Goal: Check status: Check status

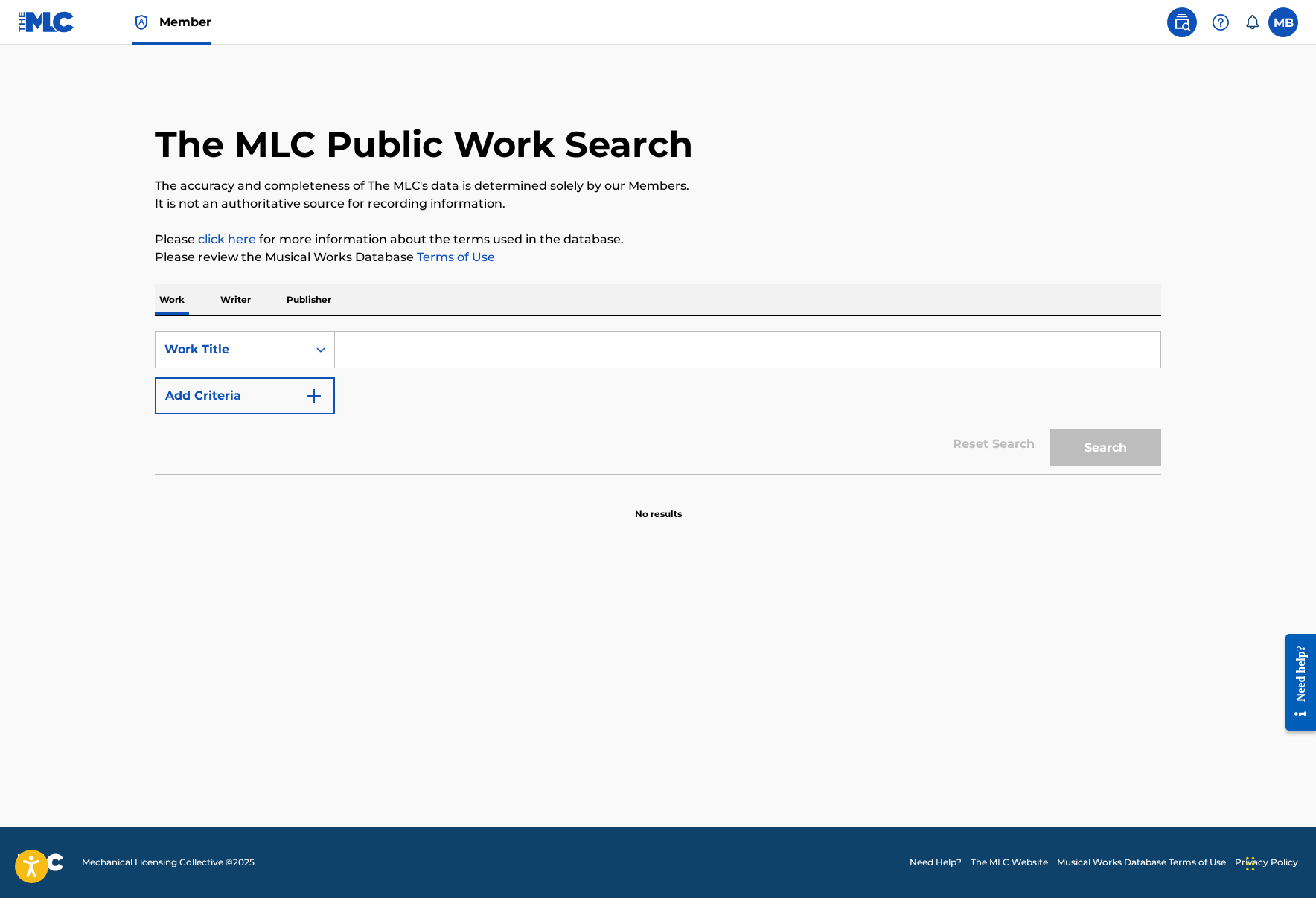
click at [205, 33] on link "Member" at bounding box center [171, 22] width 79 height 44
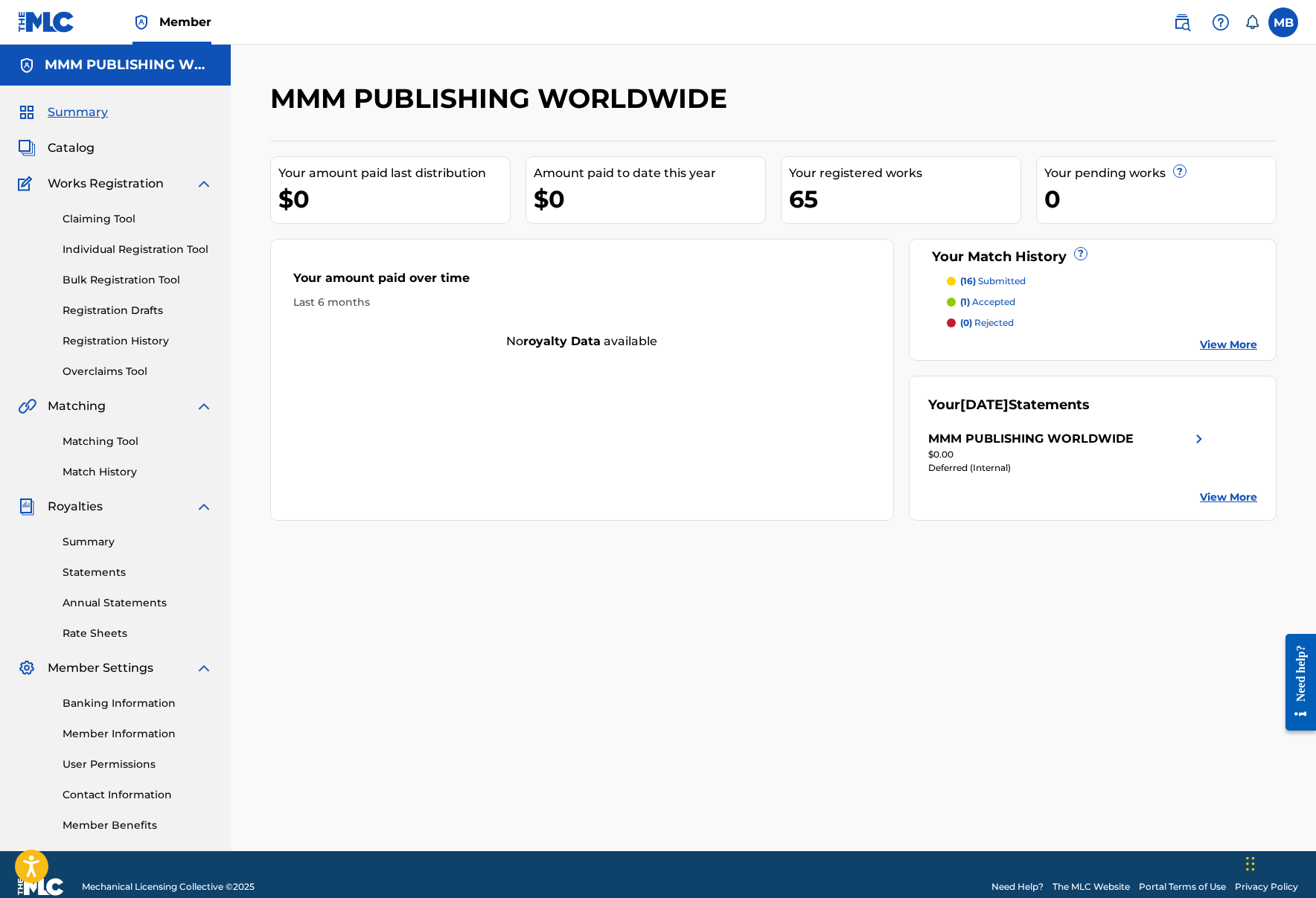
click at [128, 235] on div "Claiming Tool Individual Registration Tool Bulk Registration Tool Registration …" at bounding box center [115, 286] width 195 height 186
click at [128, 242] on link "Individual Registration Tool" at bounding box center [138, 249] width 150 height 15
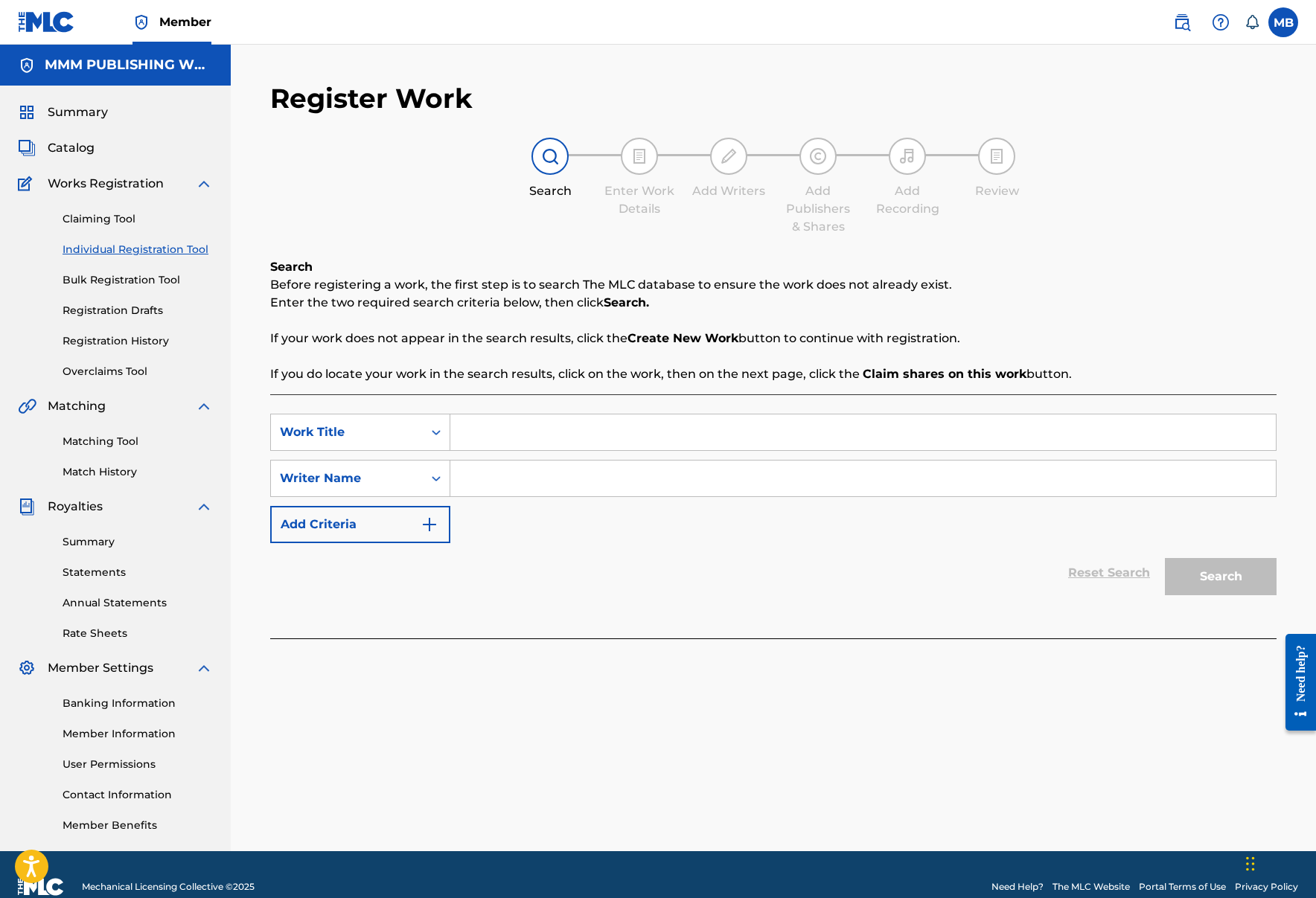
click at [110, 207] on div "Claiming Tool Individual Registration Tool Bulk Registration Tool Registration …" at bounding box center [115, 286] width 195 height 186
click at [114, 213] on link "Claiming Tool" at bounding box center [138, 219] width 150 height 15
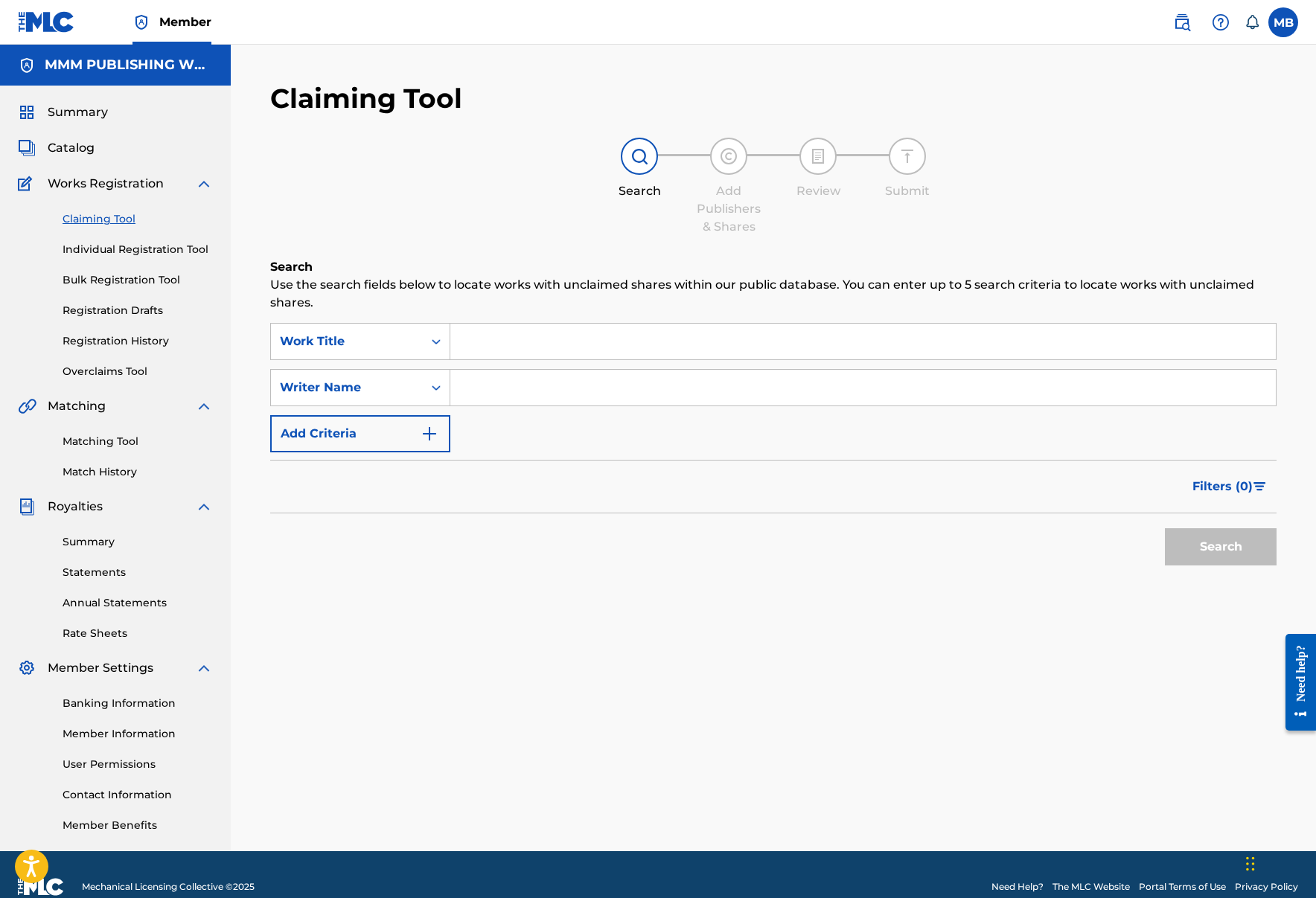
click at [81, 156] on span "Catalog" at bounding box center [70, 147] width 47 height 18
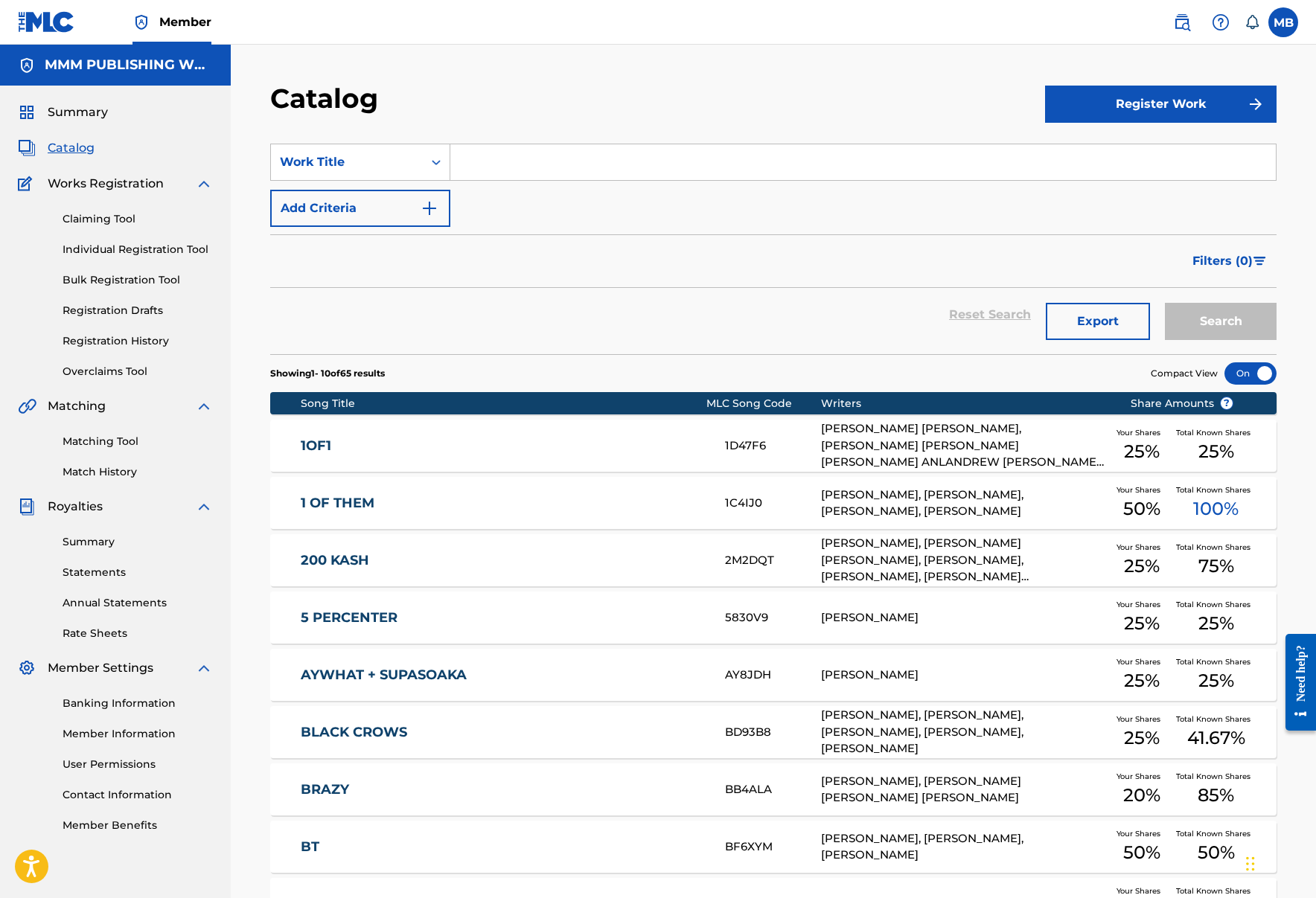
click at [61, 145] on span "Catalog" at bounding box center [70, 147] width 47 height 18
click at [61, 163] on div "Summary Catalog Works Registration Claiming Tool Individual Registration Tool B…" at bounding box center [115, 468] width 231 height 766
click at [92, 107] on span "Summary" at bounding box center [77, 112] width 60 height 18
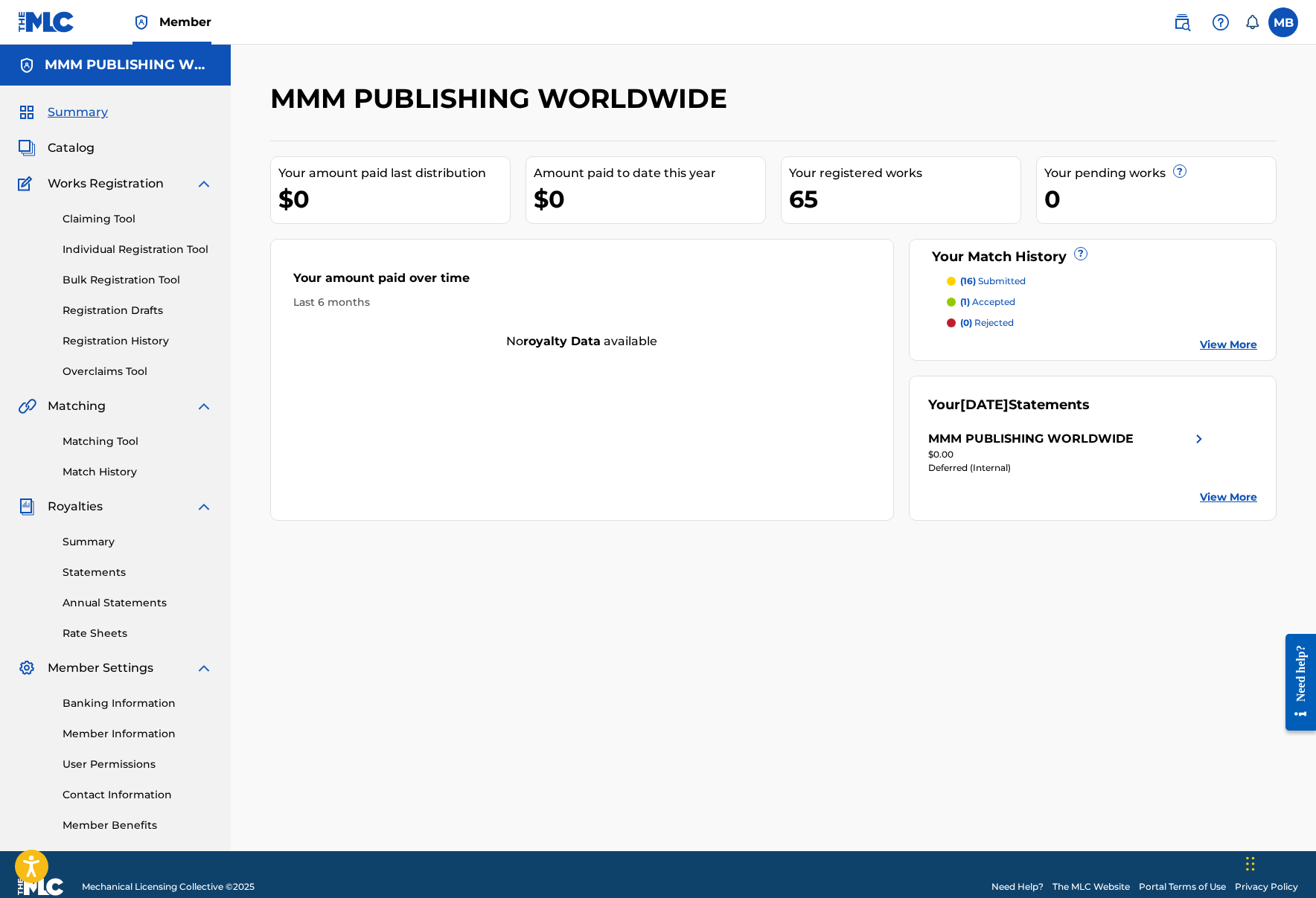
click at [88, 163] on div "Summary Catalog Works Registration Claiming Tool Individual Registration Tool B…" at bounding box center [115, 468] width 231 height 766
click at [92, 185] on span "Works Registration" at bounding box center [106, 184] width 116 height 18
click at [98, 207] on div "Claiming Tool Individual Registration Tool Bulk Registration Tool Registration …" at bounding box center [115, 286] width 195 height 186
click at [98, 221] on link "Claiming Tool" at bounding box center [138, 219] width 150 height 15
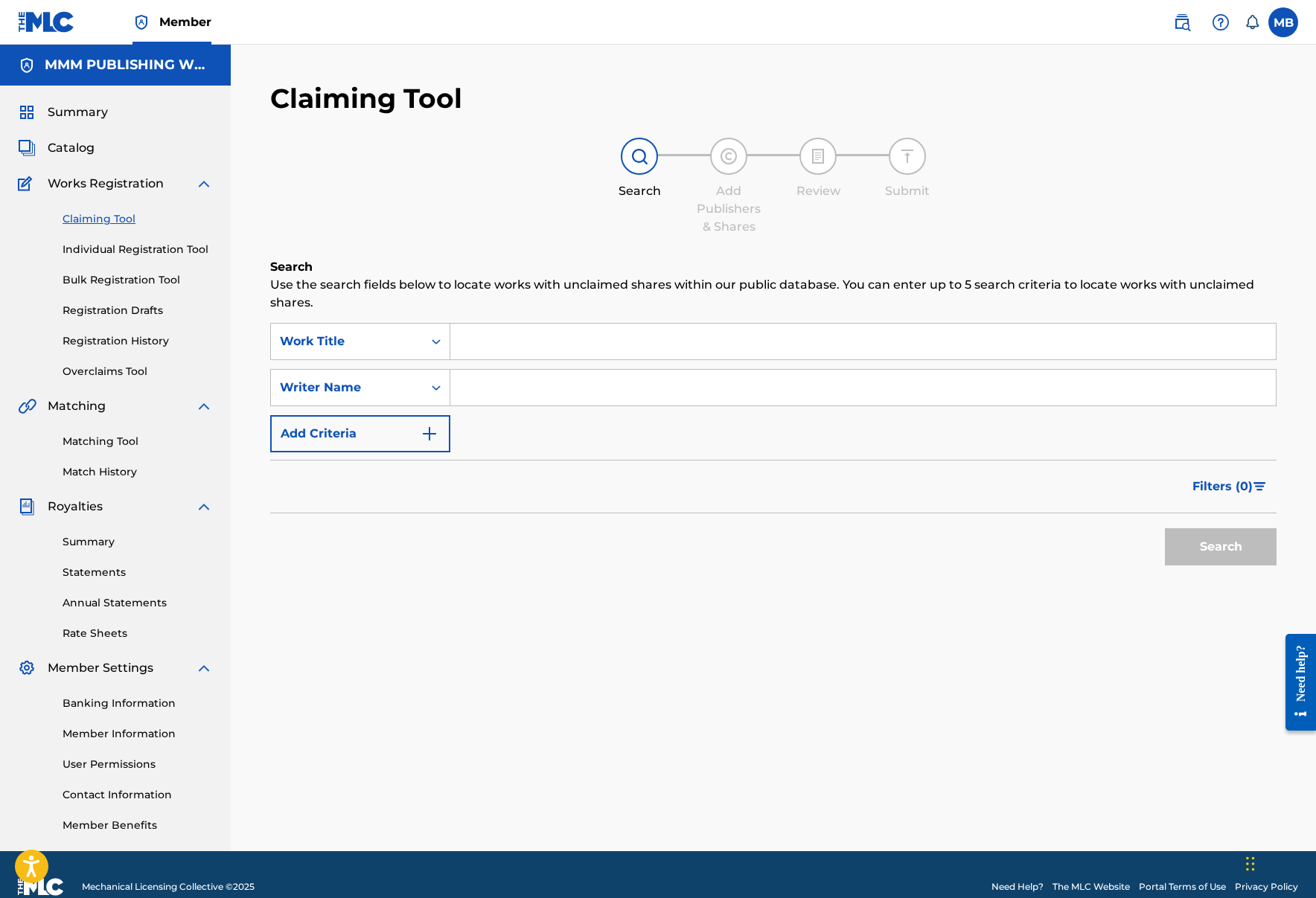
click at [111, 161] on div "Summary Catalog Works Registration Claiming Tool Individual Registration Tool B…" at bounding box center [115, 468] width 231 height 766
click at [81, 153] on span "Catalog" at bounding box center [70, 147] width 47 height 18
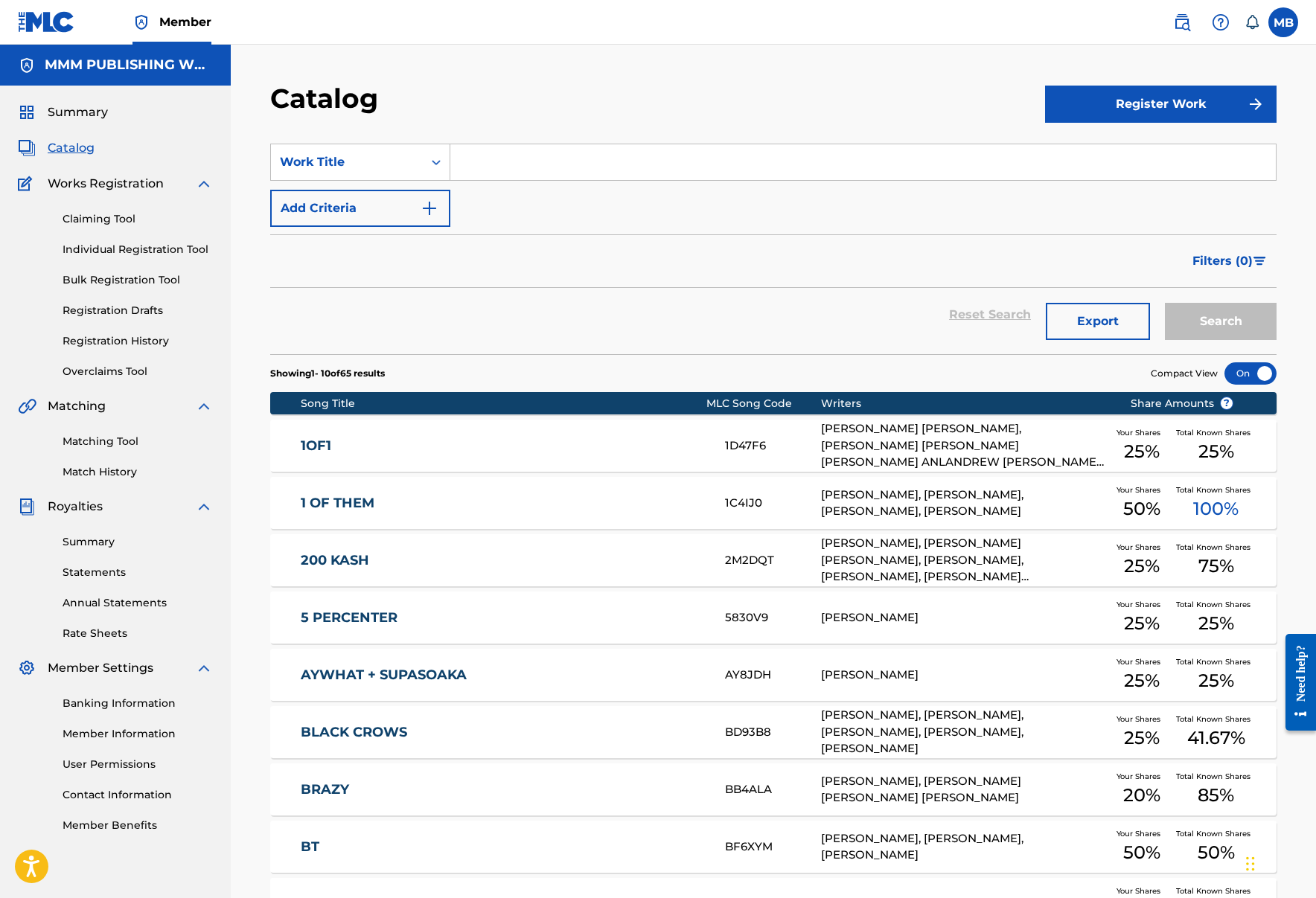
click at [139, 362] on div "Claiming Tool Individual Registration Tool Bulk Registration Tool Registration …" at bounding box center [115, 286] width 195 height 186
click at [139, 343] on link "Registration History" at bounding box center [138, 341] width 150 height 15
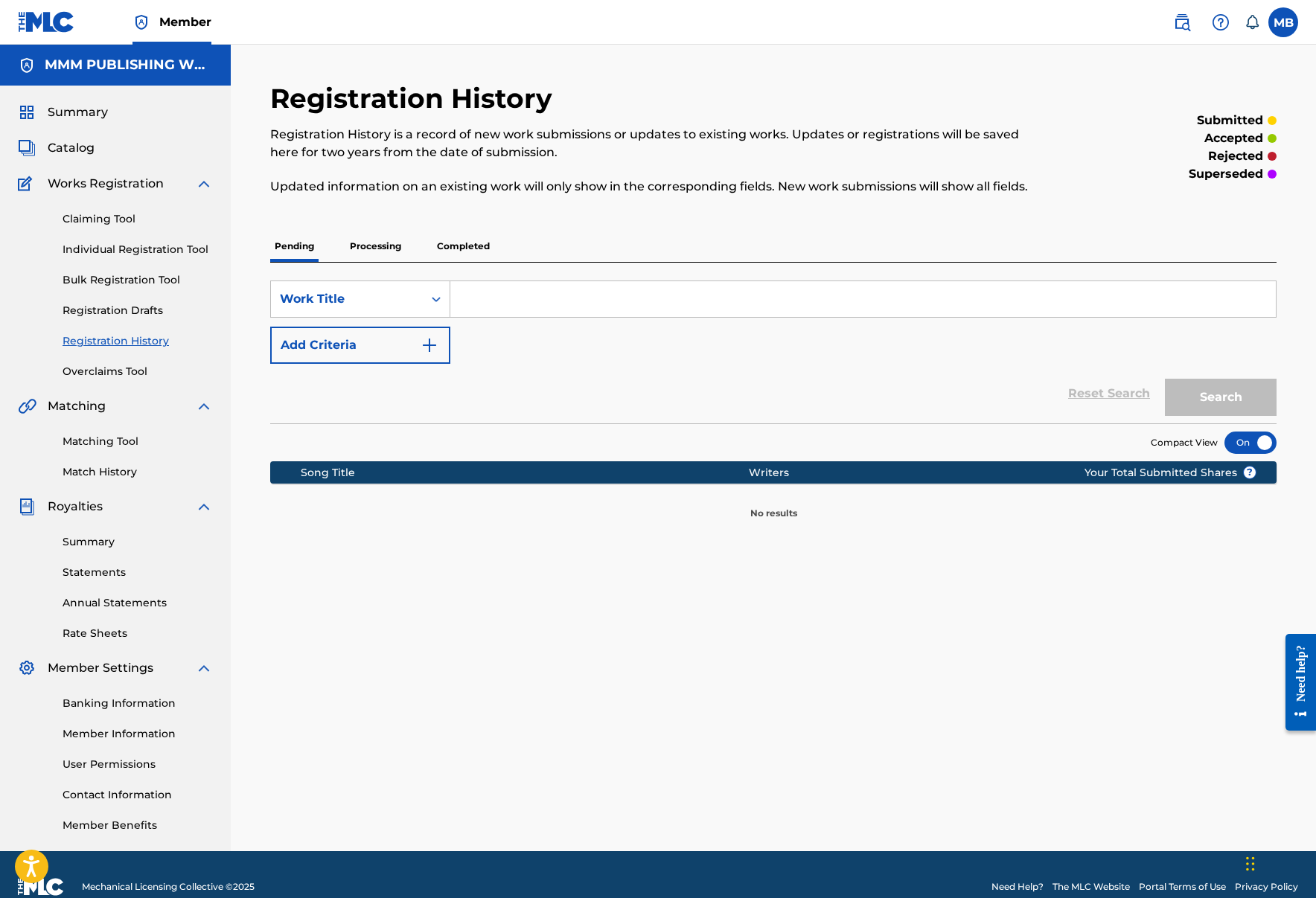
click at [138, 320] on div "Claiming Tool Individual Registration Tool Bulk Registration Tool Registration …" at bounding box center [115, 286] width 195 height 186
click at [448, 234] on p "Completed" at bounding box center [463, 246] width 62 height 31
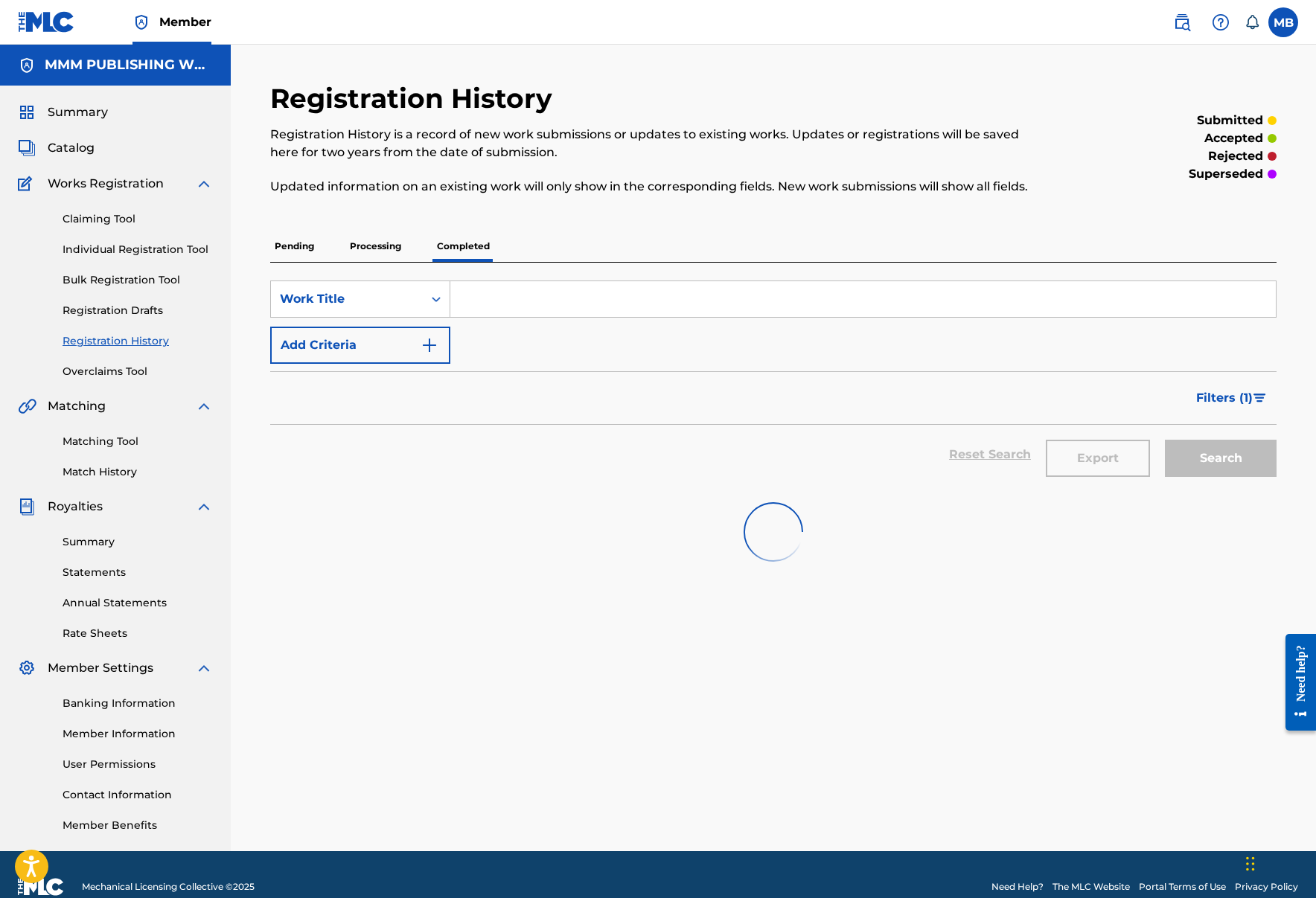
click at [403, 234] on p "Processing" at bounding box center [375, 246] width 60 height 31
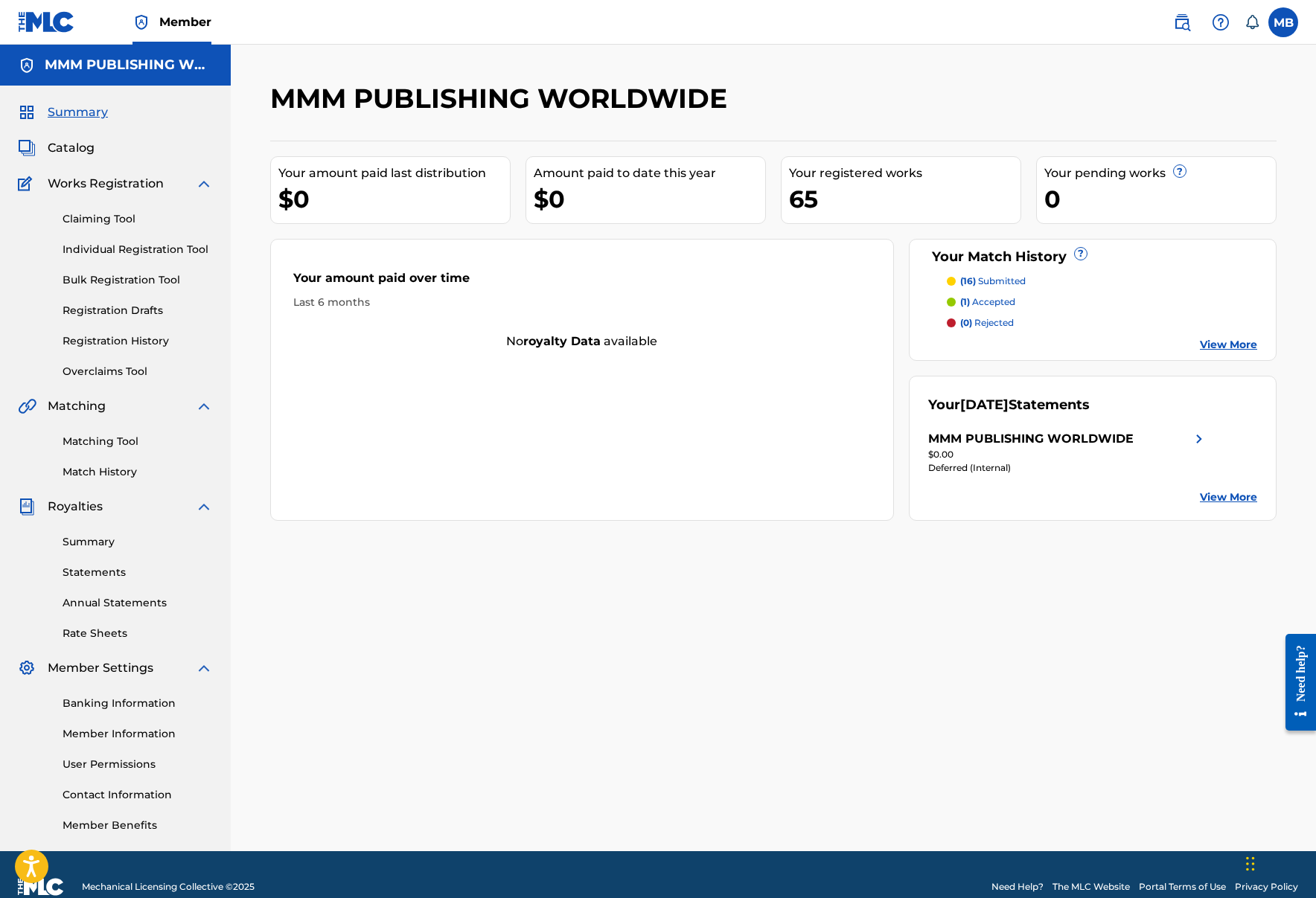
click at [1003, 441] on div "MMM PUBLISHING WORLDWIDE" at bounding box center [1031, 439] width 206 height 18
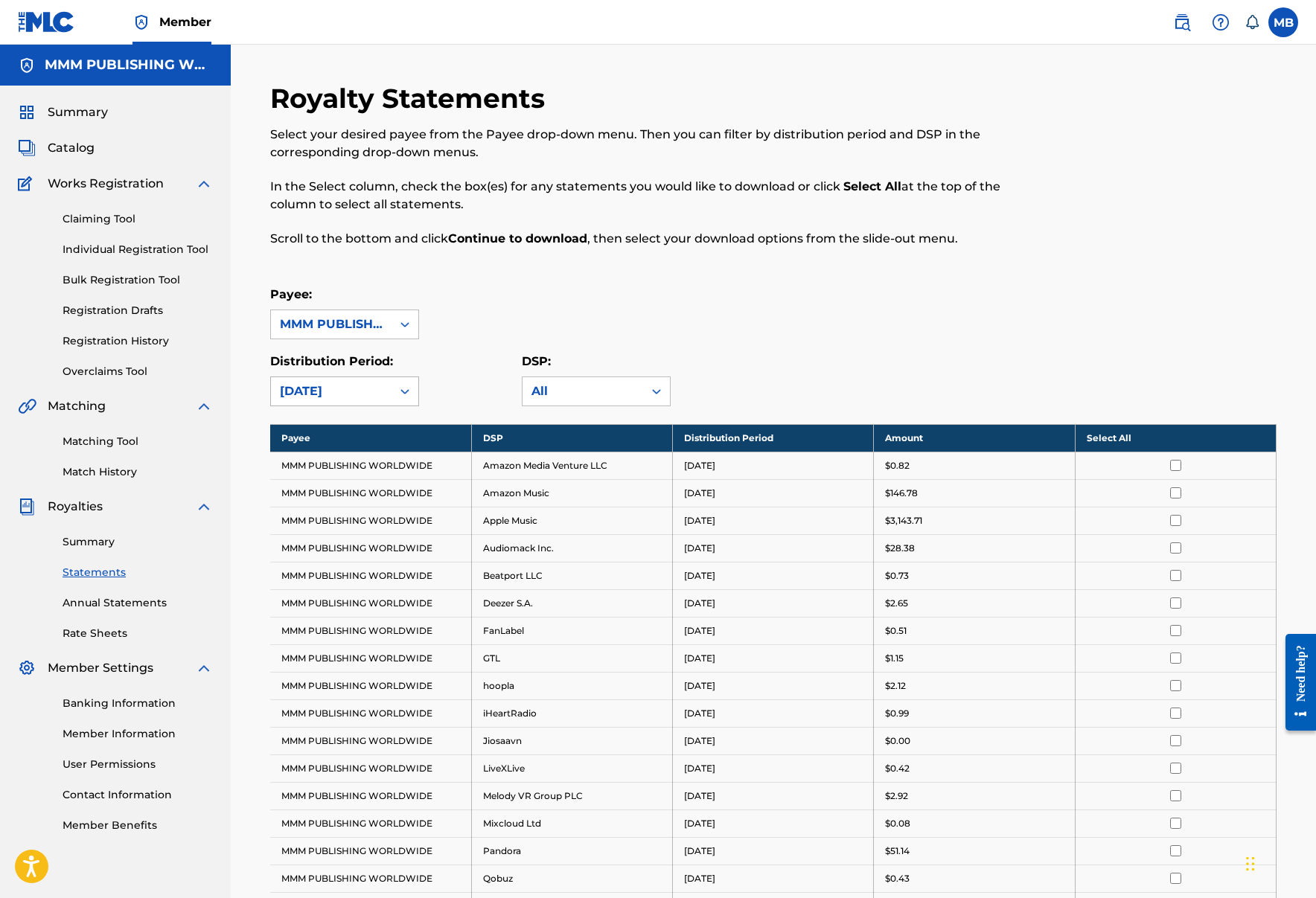
click at [379, 386] on div "[DATE]" at bounding box center [331, 391] width 103 height 18
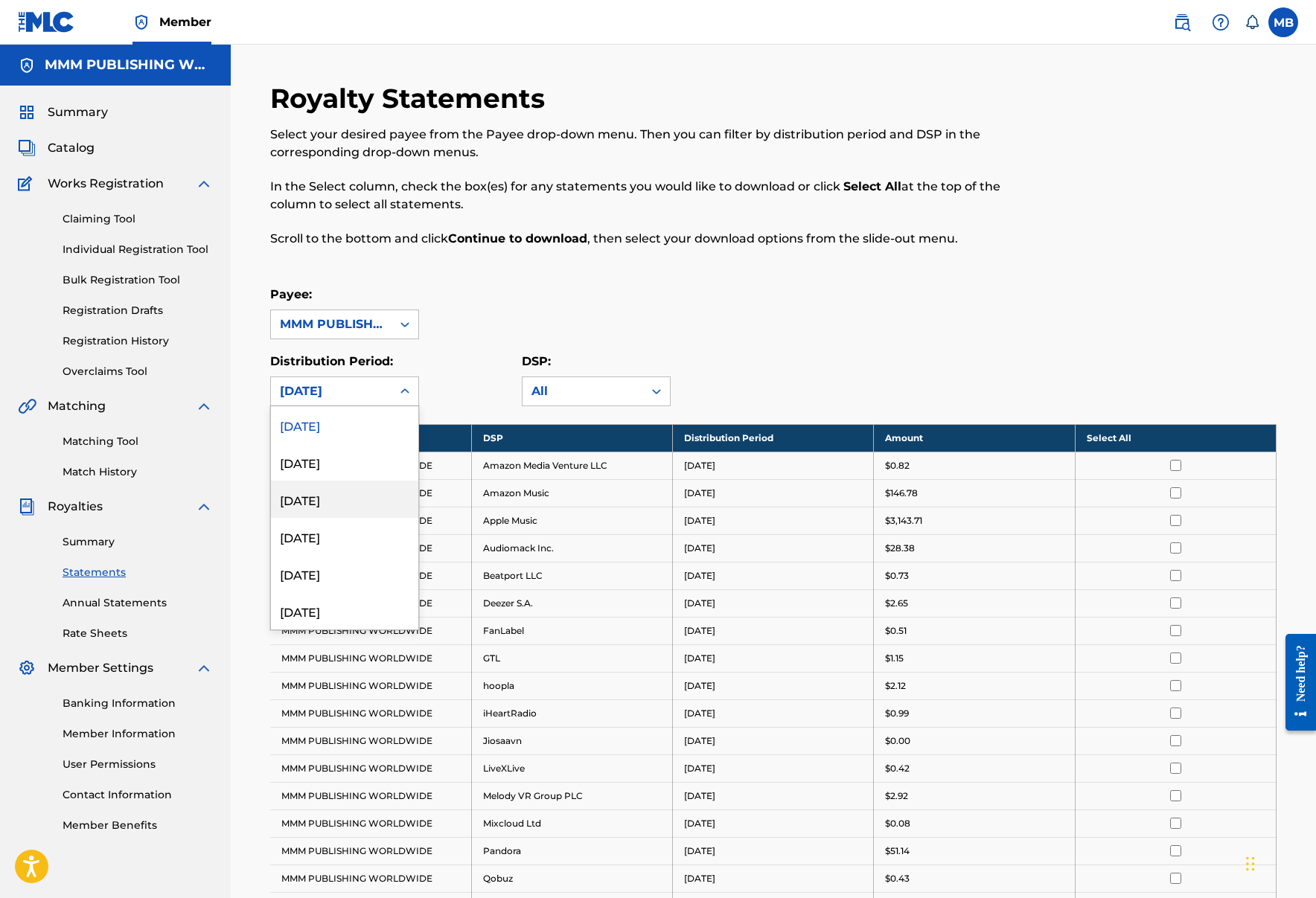
click at [382, 503] on div "June 2025" at bounding box center [344, 498] width 147 height 37
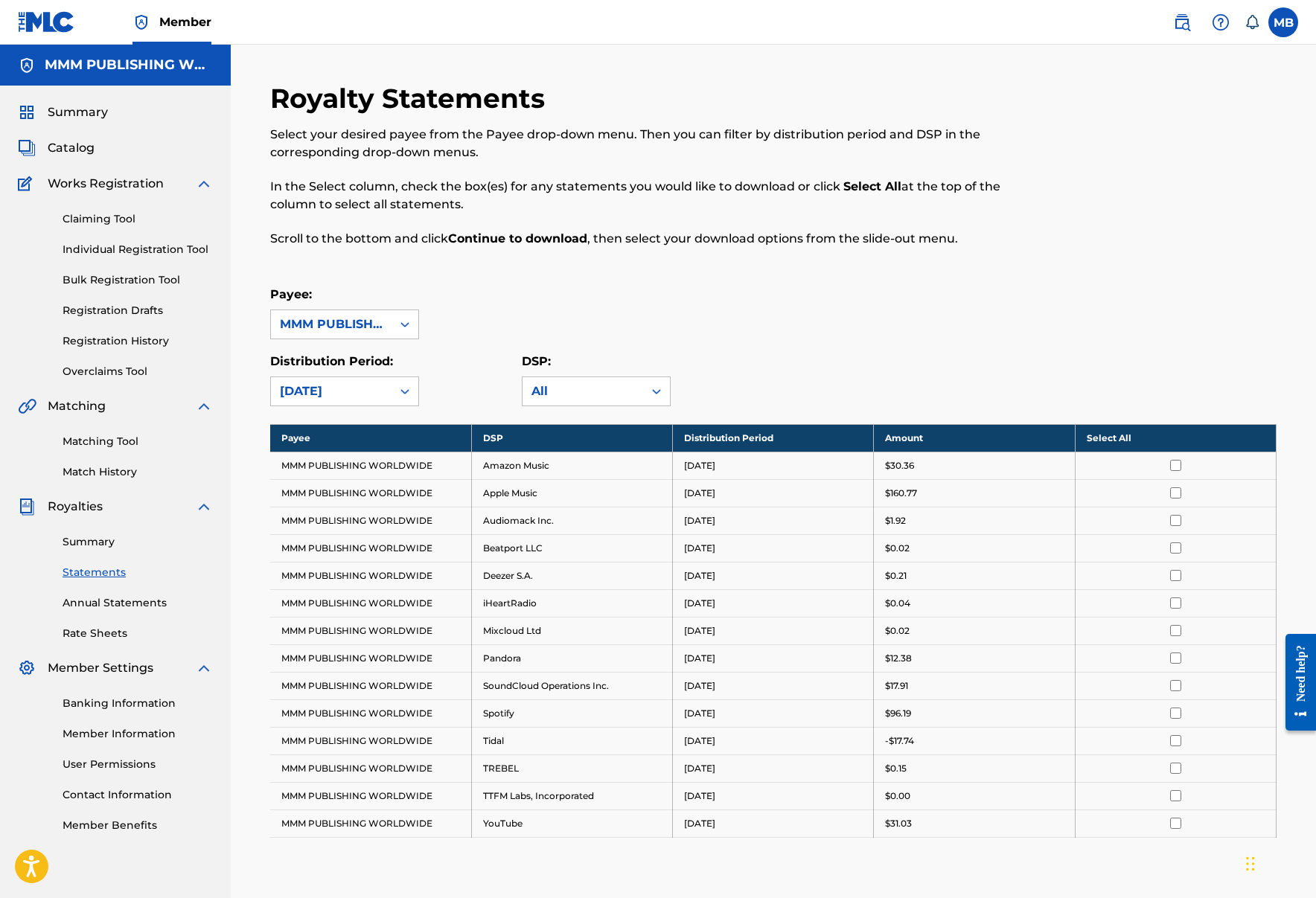
click at [369, 388] on div "June 2025" at bounding box center [331, 391] width 103 height 18
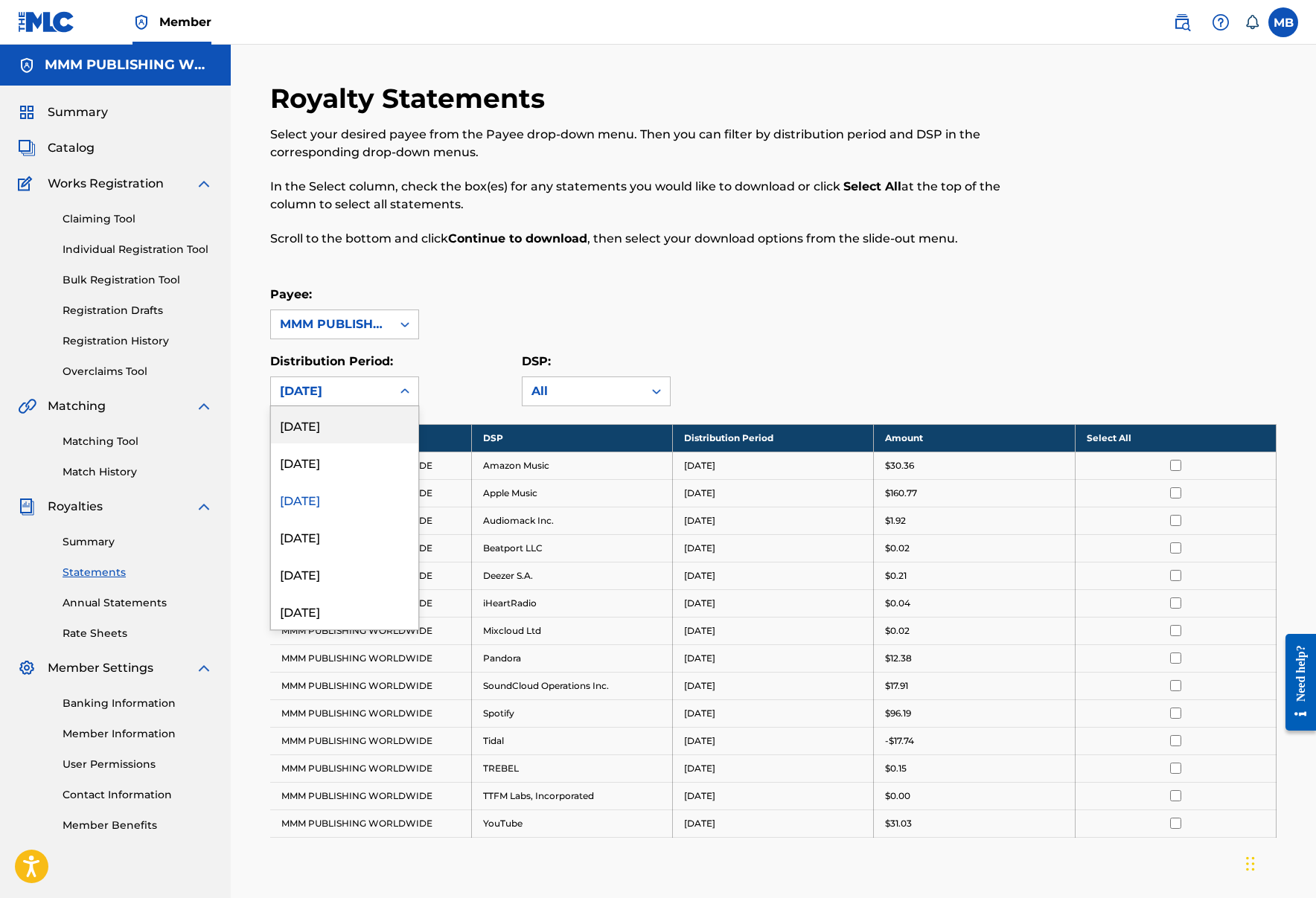
click at [369, 427] on div "[DATE]" at bounding box center [344, 424] width 147 height 37
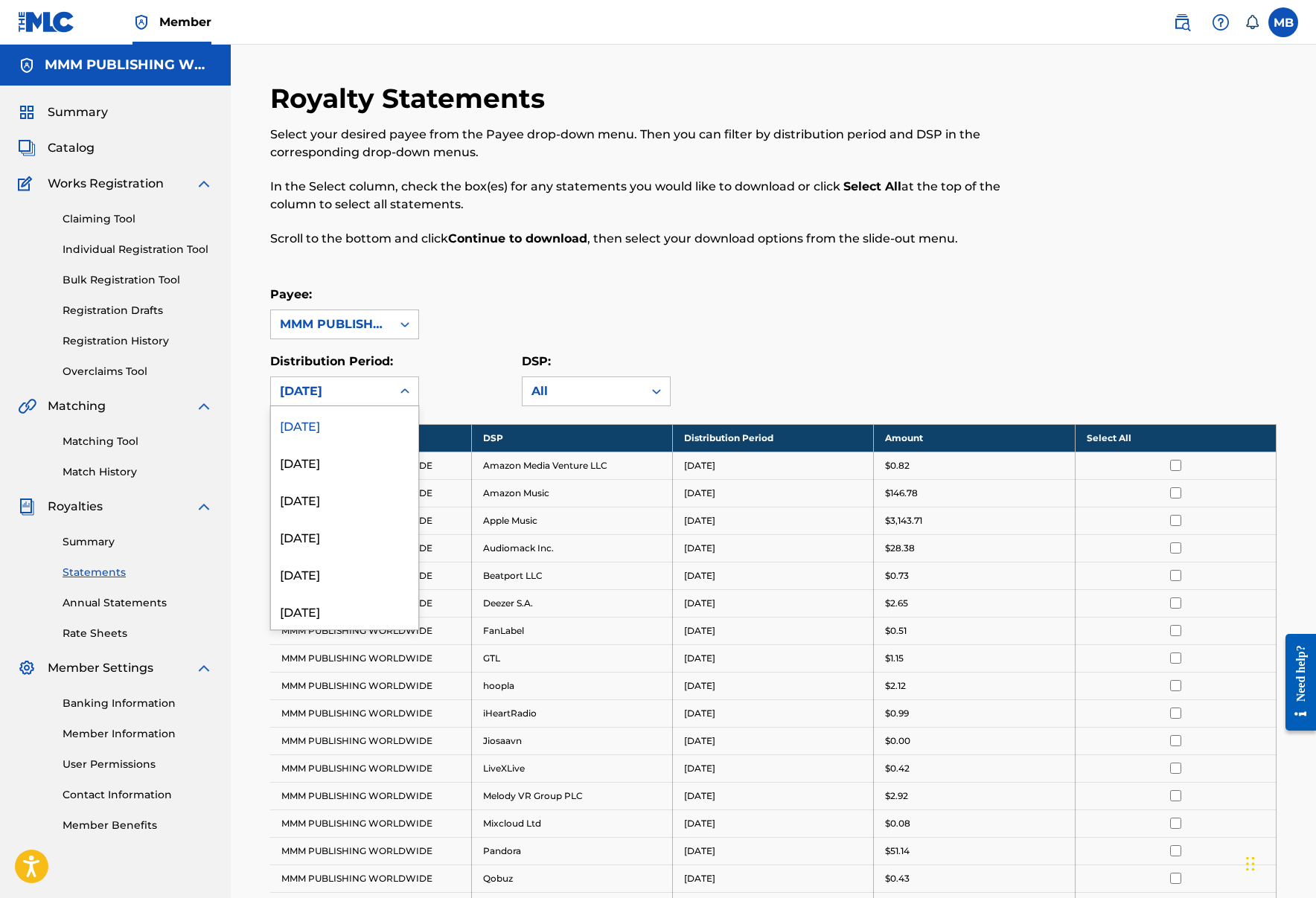
click at [374, 386] on div "[DATE]" at bounding box center [331, 391] width 103 height 18
click at [374, 609] on div "March 2025" at bounding box center [344, 611] width 147 height 37
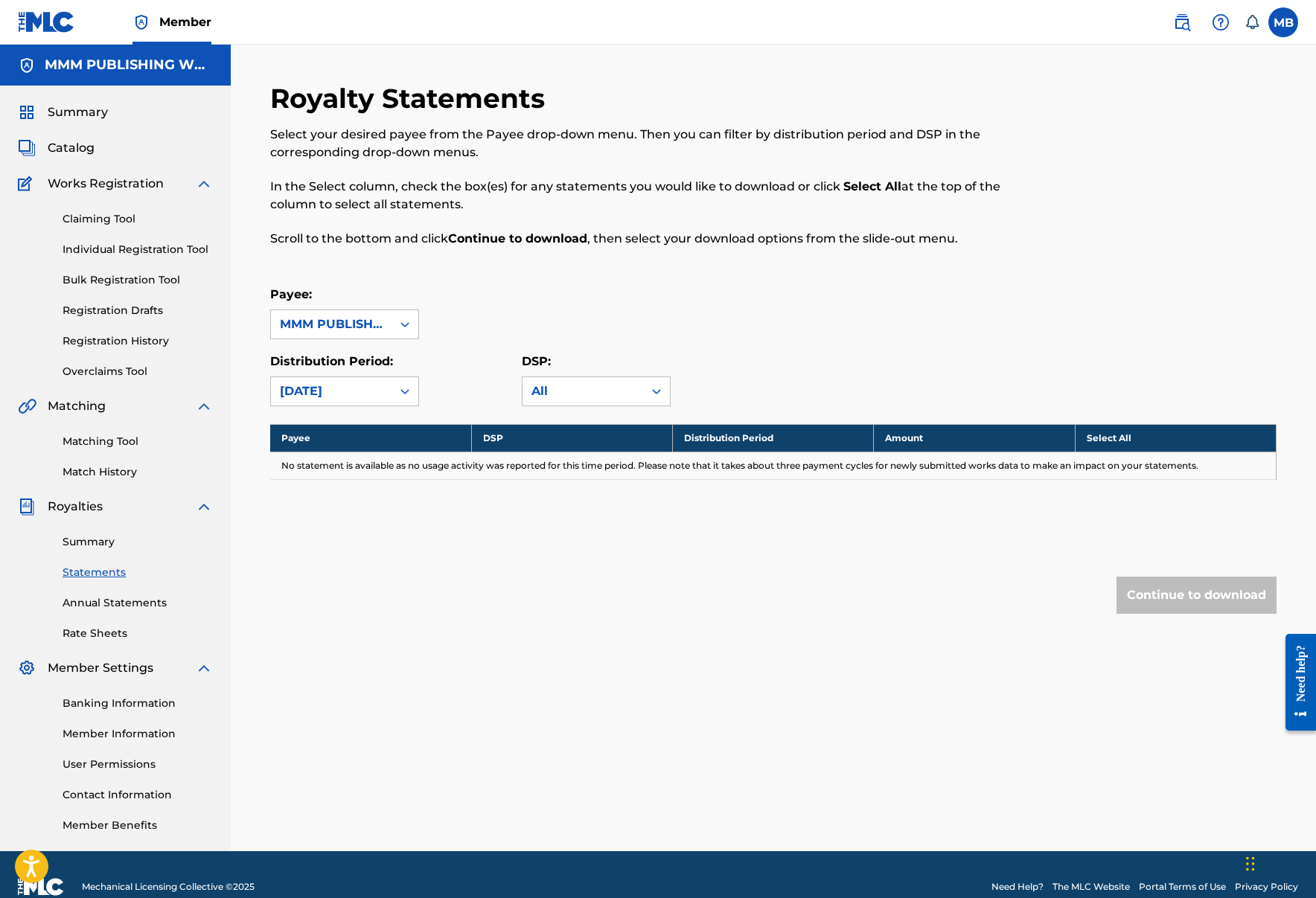
click at [363, 388] on div "March 2025" at bounding box center [331, 391] width 103 height 18
click at [360, 458] on div "July 2025" at bounding box center [344, 461] width 147 height 37
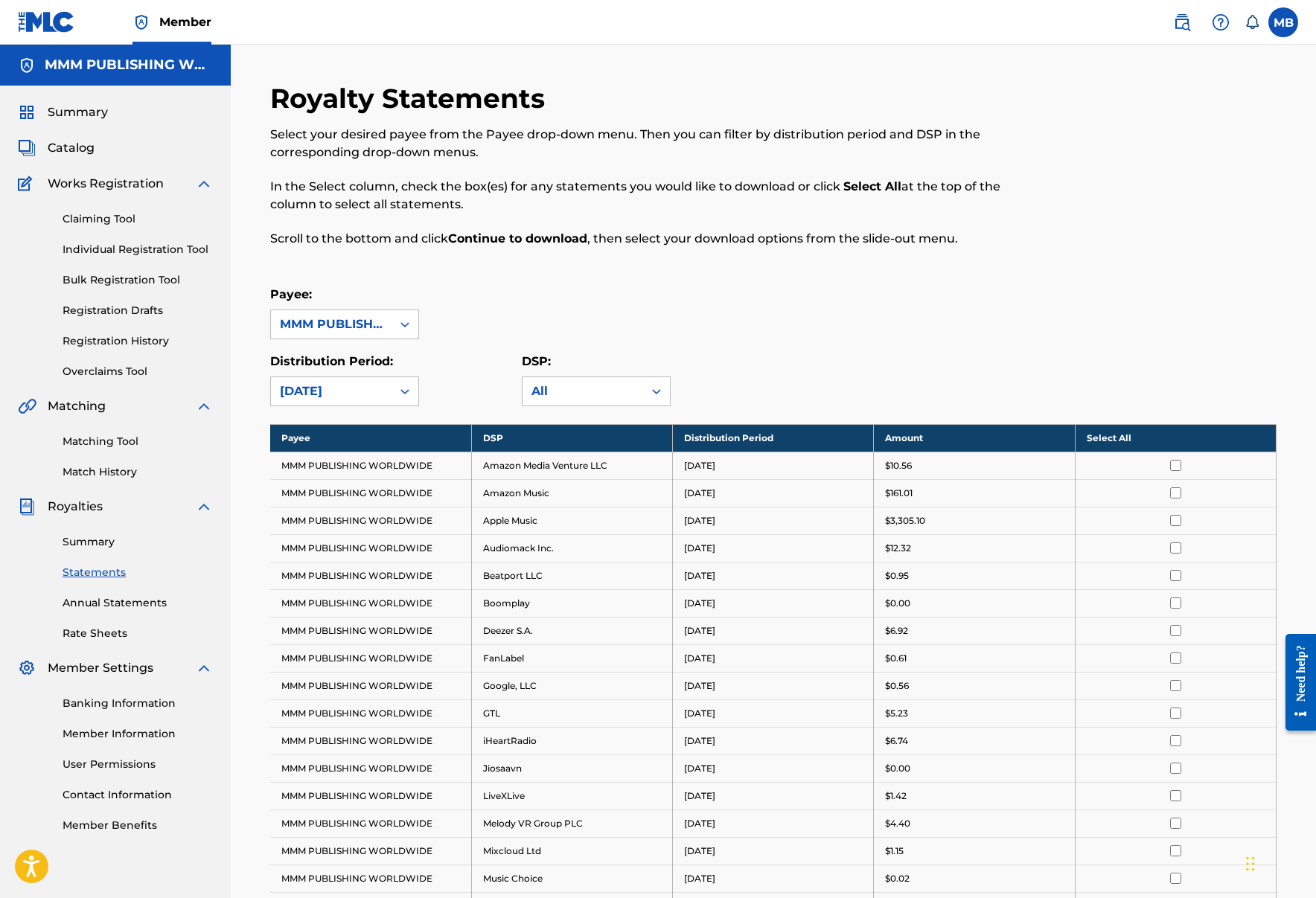
click at [71, 131] on div "Summary Catalog Works Registration Claiming Tool Individual Registration Tool B…" at bounding box center [115, 468] width 231 height 766
click at [74, 142] on span "Catalog" at bounding box center [70, 147] width 47 height 18
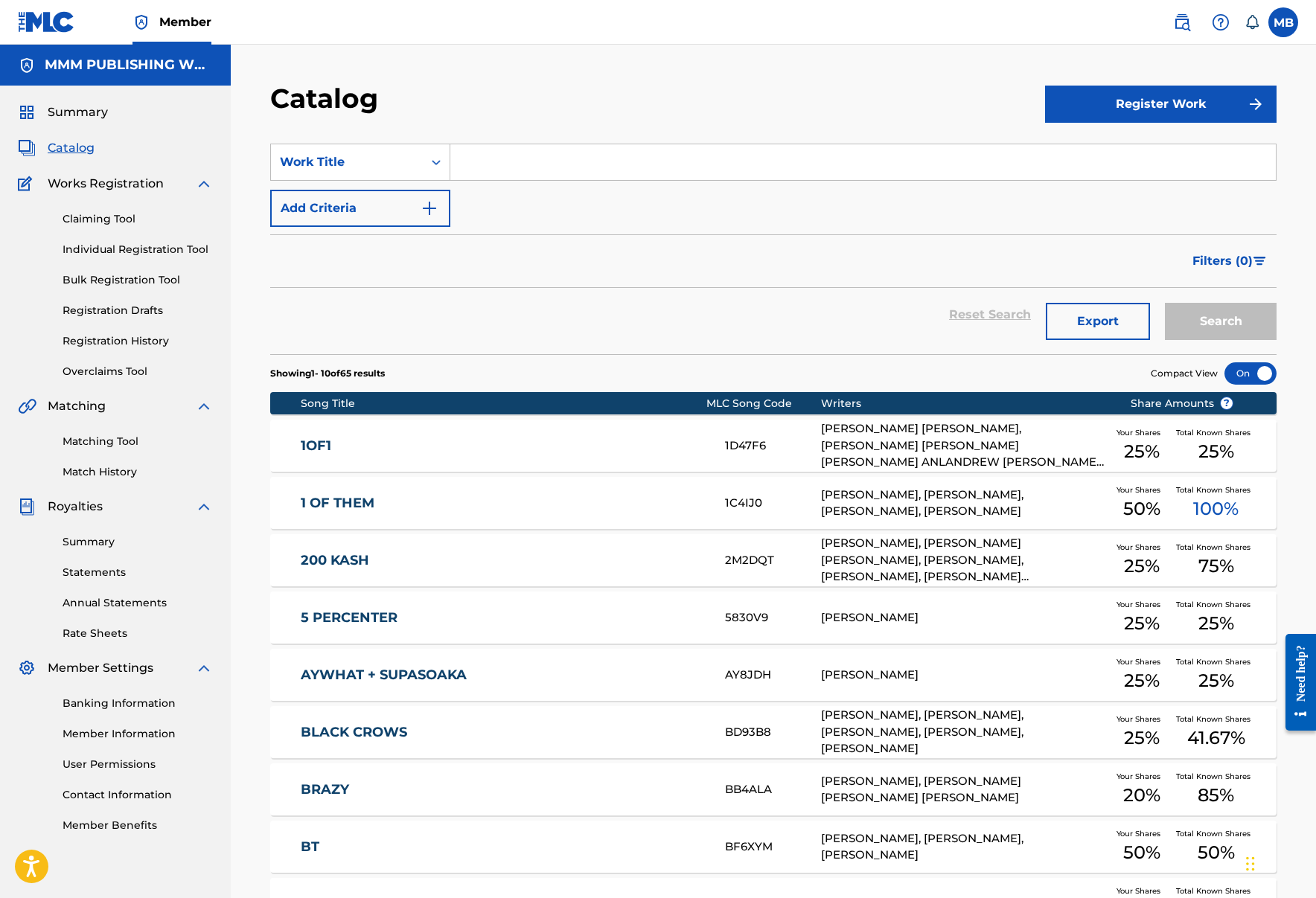
click at [481, 169] on input "Search Form" at bounding box center [863, 163] width 826 height 36
click at [88, 118] on span "Summary" at bounding box center [77, 112] width 60 height 18
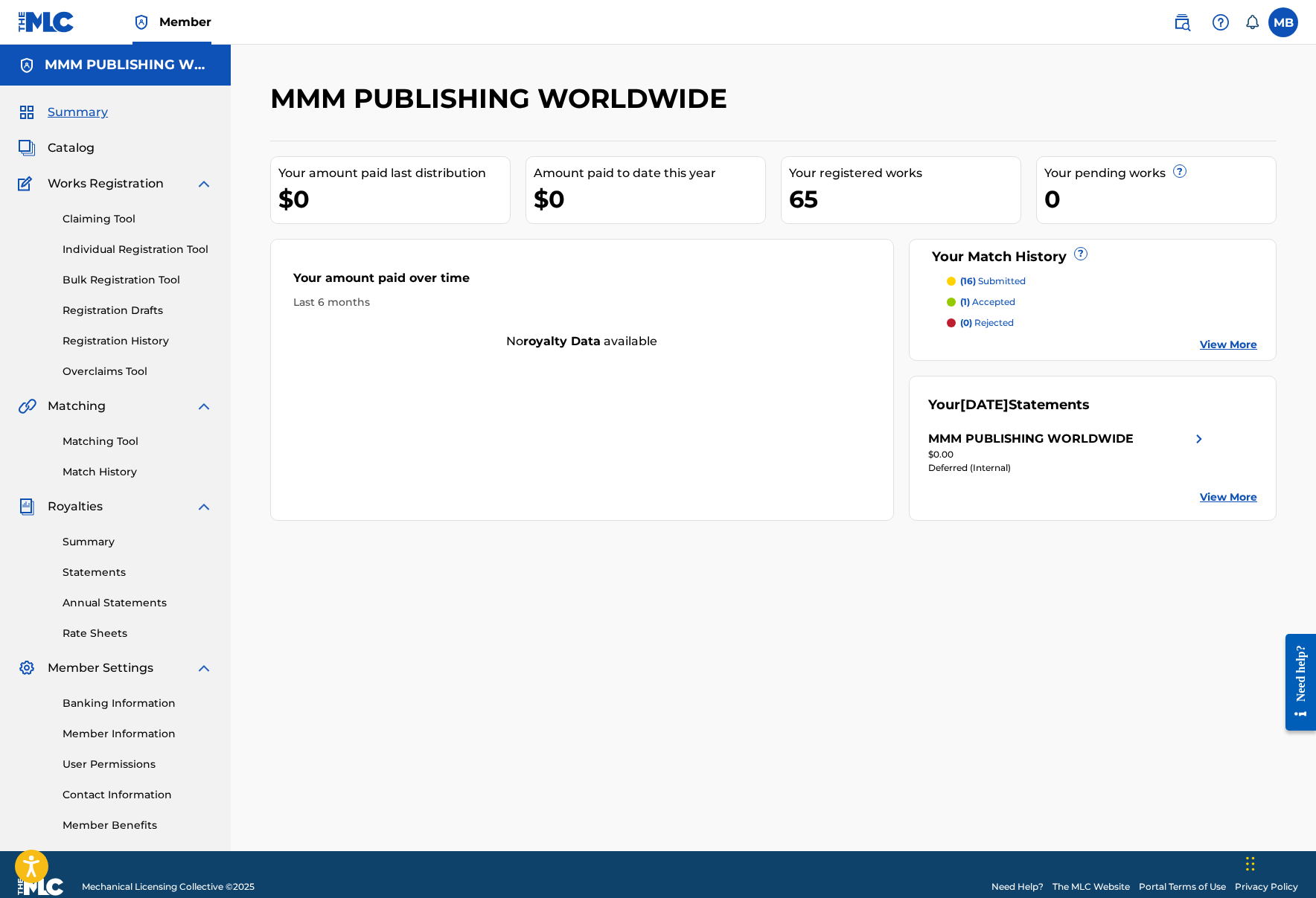
click at [114, 49] on div "MMM PUBLISHING WORLDWIDE" at bounding box center [115, 65] width 231 height 41
click at [114, 63] on h5 "MMM PUBLISHING WORLDWIDE" at bounding box center [128, 65] width 168 height 17
click at [28, 74] on div "MMM PUBLISHING WORLDWIDE" at bounding box center [115, 65] width 231 height 41
click at [99, 544] on link "Summary" at bounding box center [138, 542] width 150 height 15
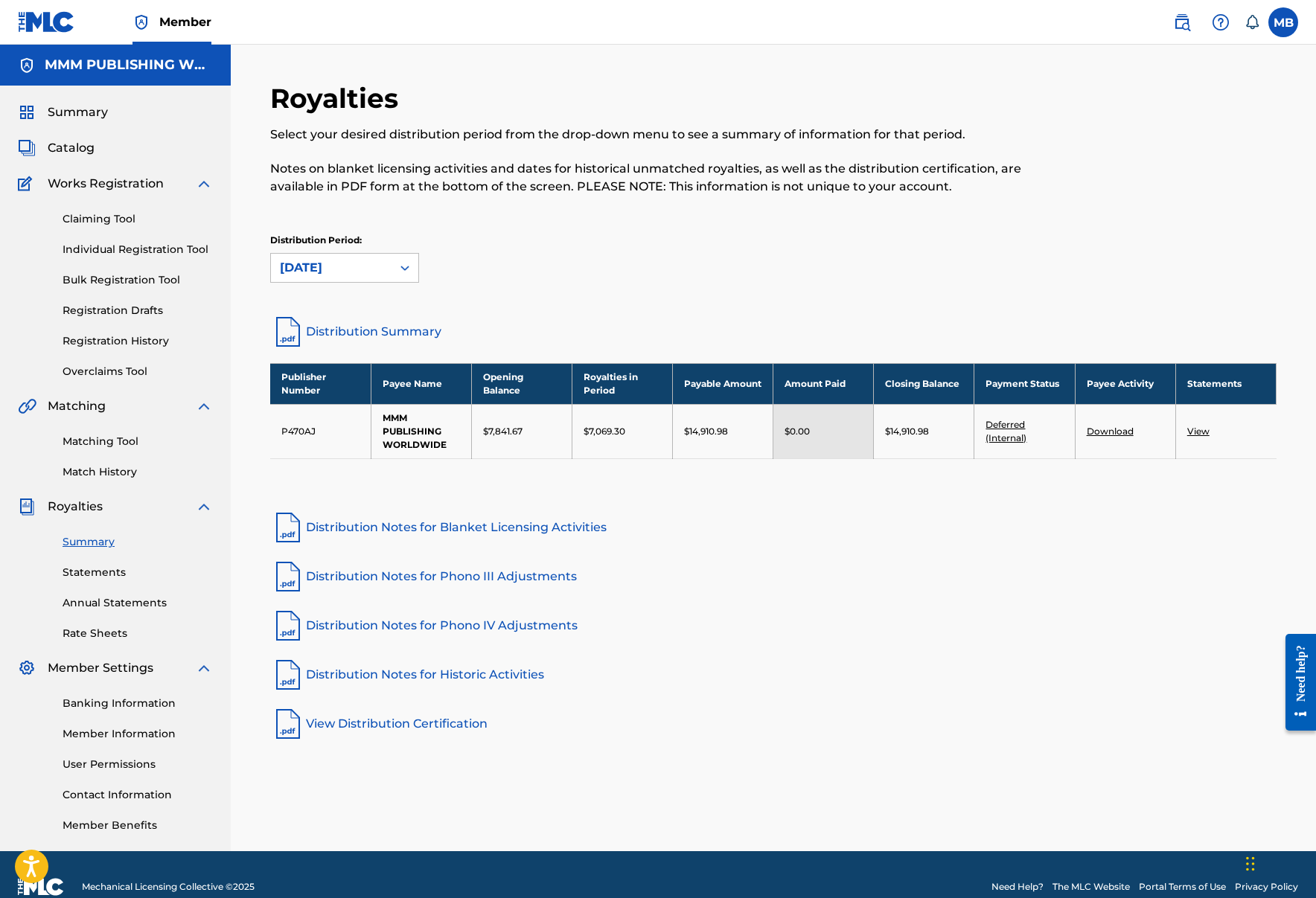
click at [109, 580] on div "Summary Statements Annual Statements Rate Sheets" at bounding box center [115, 578] width 195 height 126
drag, startPoint x: 701, startPoint y: 420, endPoint x: 676, endPoint y: 441, distance: 32.6
click at [676, 441] on td "$14,910.98" at bounding box center [723, 431] width 101 height 54
